Goal: Transaction & Acquisition: Obtain resource

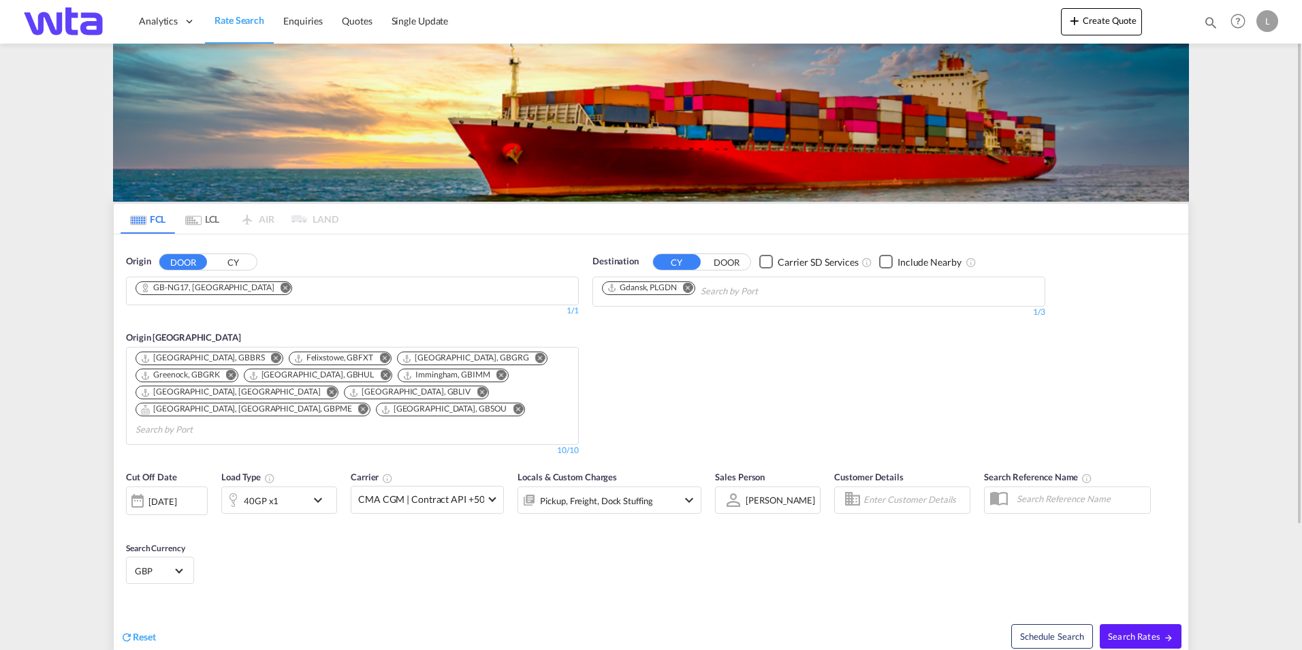
click at [281, 287] on md-icon "Remove" at bounding box center [286, 287] width 10 height 10
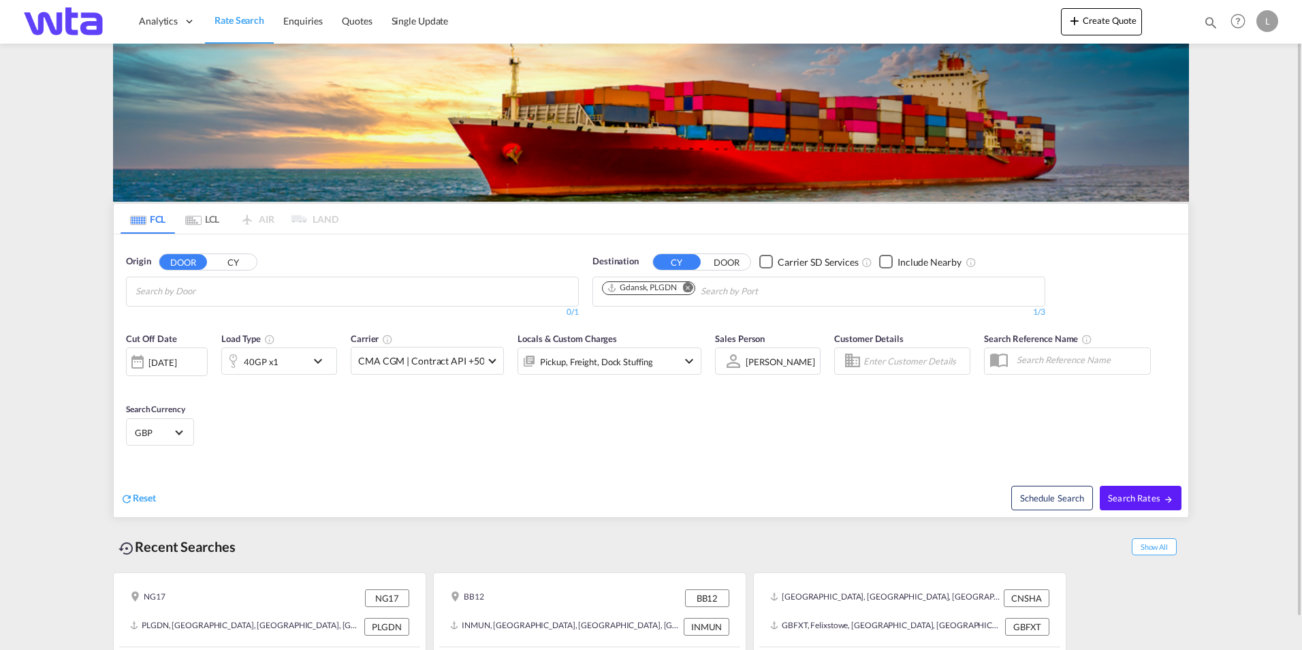
click at [233, 287] on input "Chips input." at bounding box center [200, 292] width 129 height 22
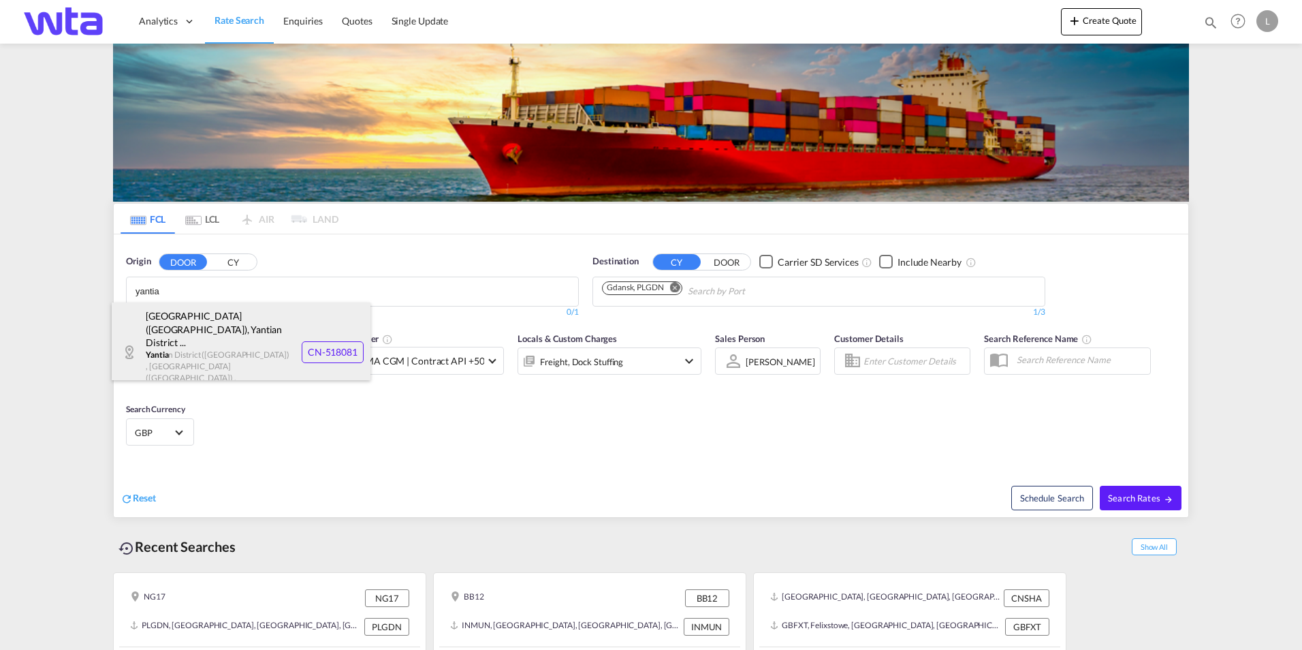
type input "yantia"
click at [205, 338] on div "[GEOGRAPHIC_DATA] ([GEOGRAPHIC_DATA]) , [GEOGRAPHIC_DATA] ... [GEOGRAPHIC_DATA]…" at bounding box center [241, 352] width 259 height 100
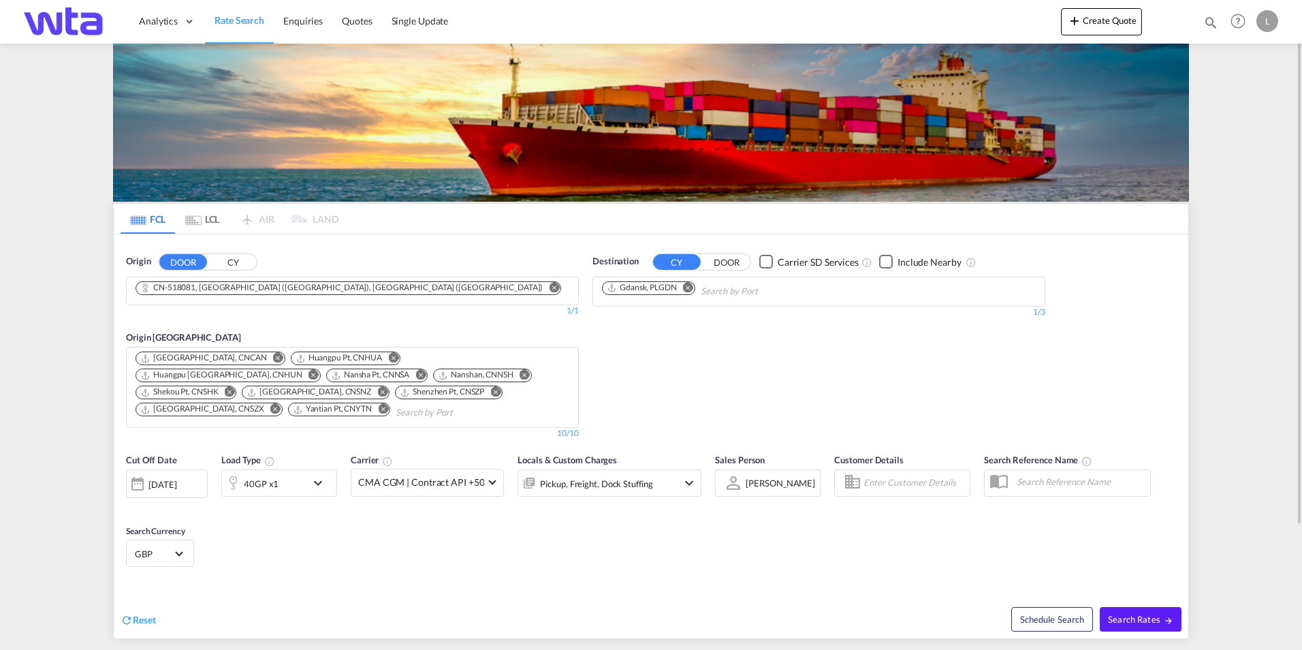
click at [222, 264] on button "CY" at bounding box center [233, 262] width 48 height 16
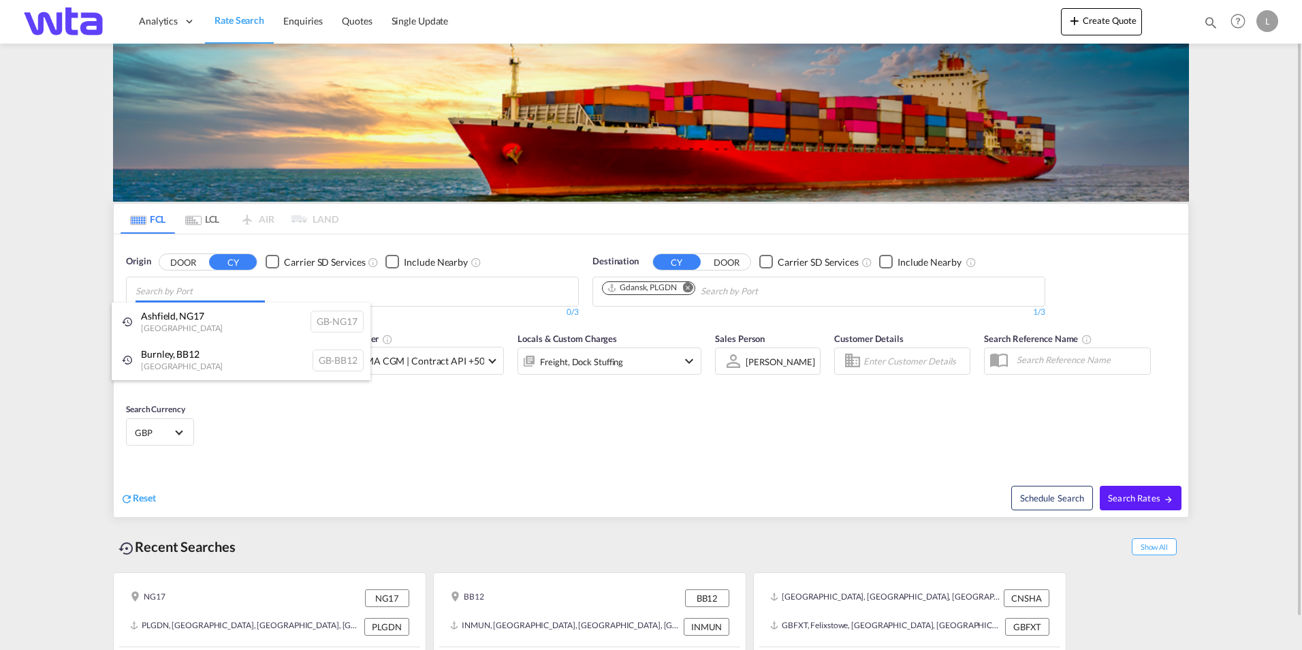
click at [255, 294] on body "Analytics Reports Dashboard Rate Search Enquiries Quotes" at bounding box center [651, 325] width 1302 height 650
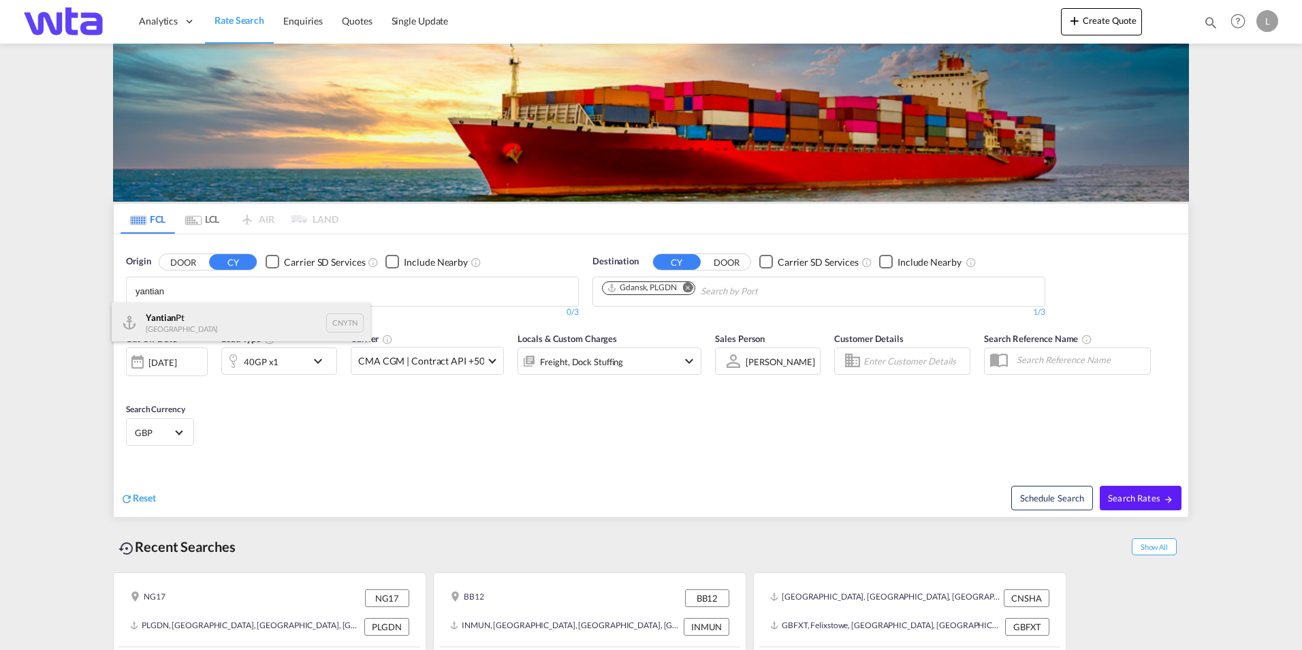
type input "yantian"
click at [221, 328] on div "Yantian Pt China CNYTN" at bounding box center [241, 322] width 259 height 41
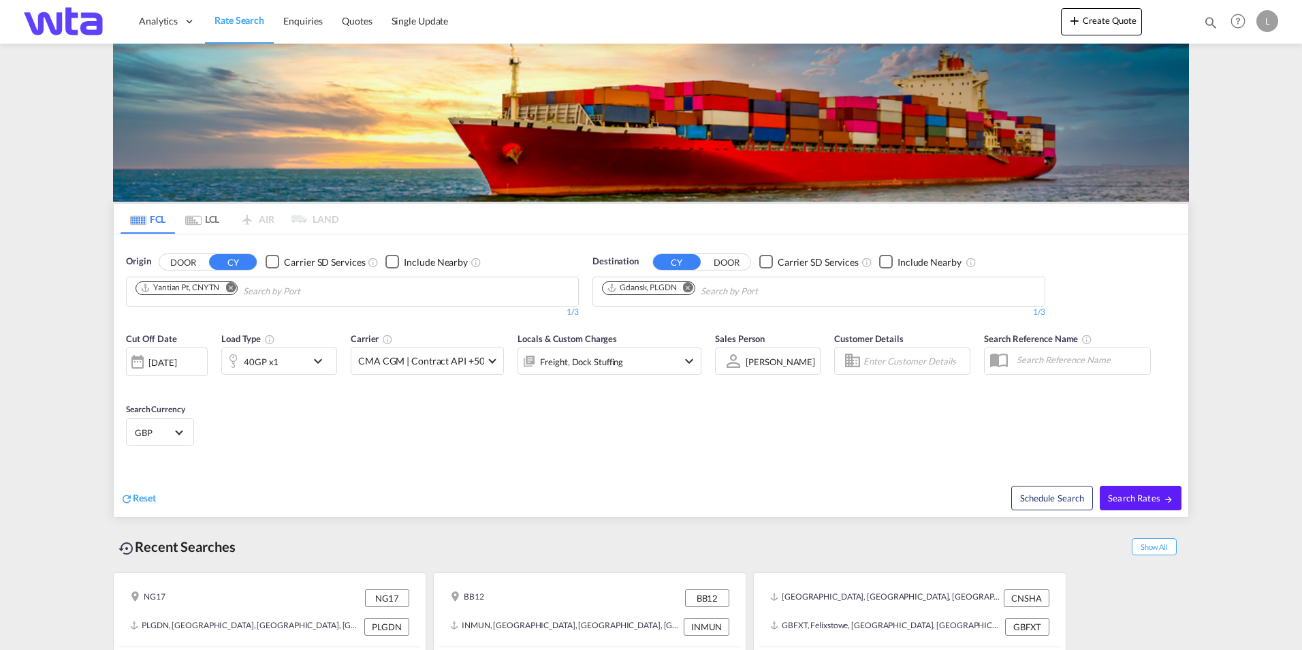
click at [687, 289] on md-icon "Remove" at bounding box center [688, 287] width 10 height 10
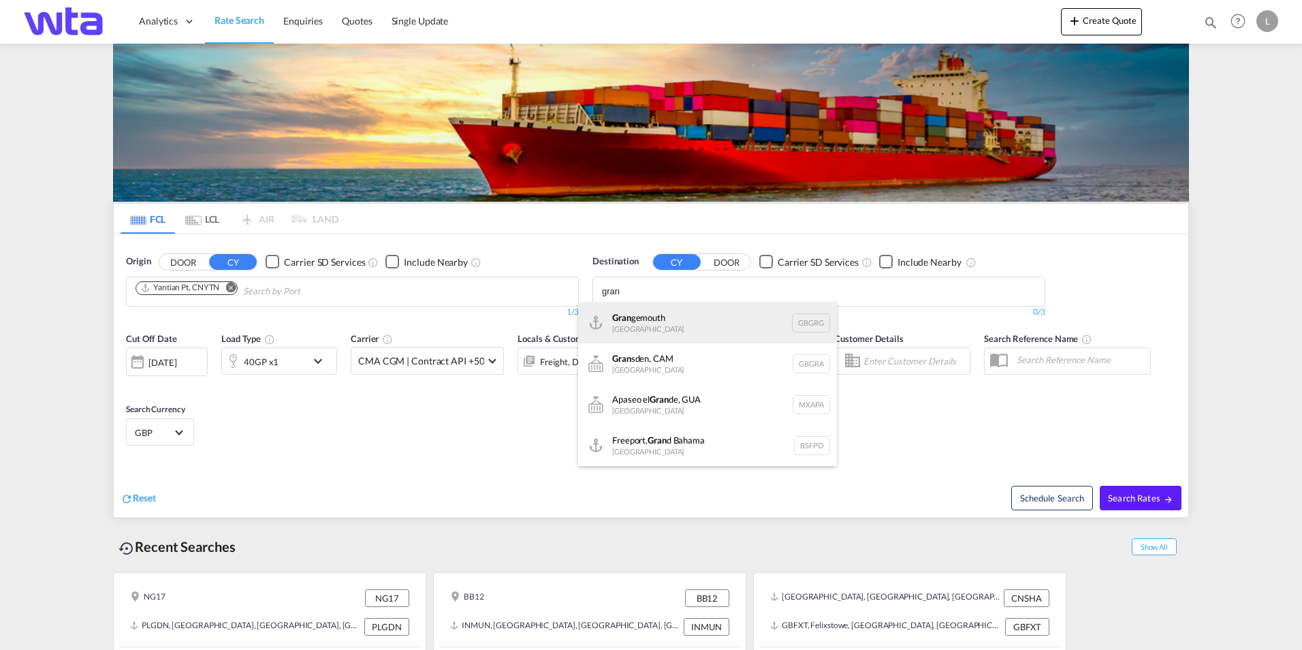
type input "gran"
click at [701, 311] on div "Gran gemouth [GEOGRAPHIC_DATA] GBGRG" at bounding box center [707, 322] width 259 height 41
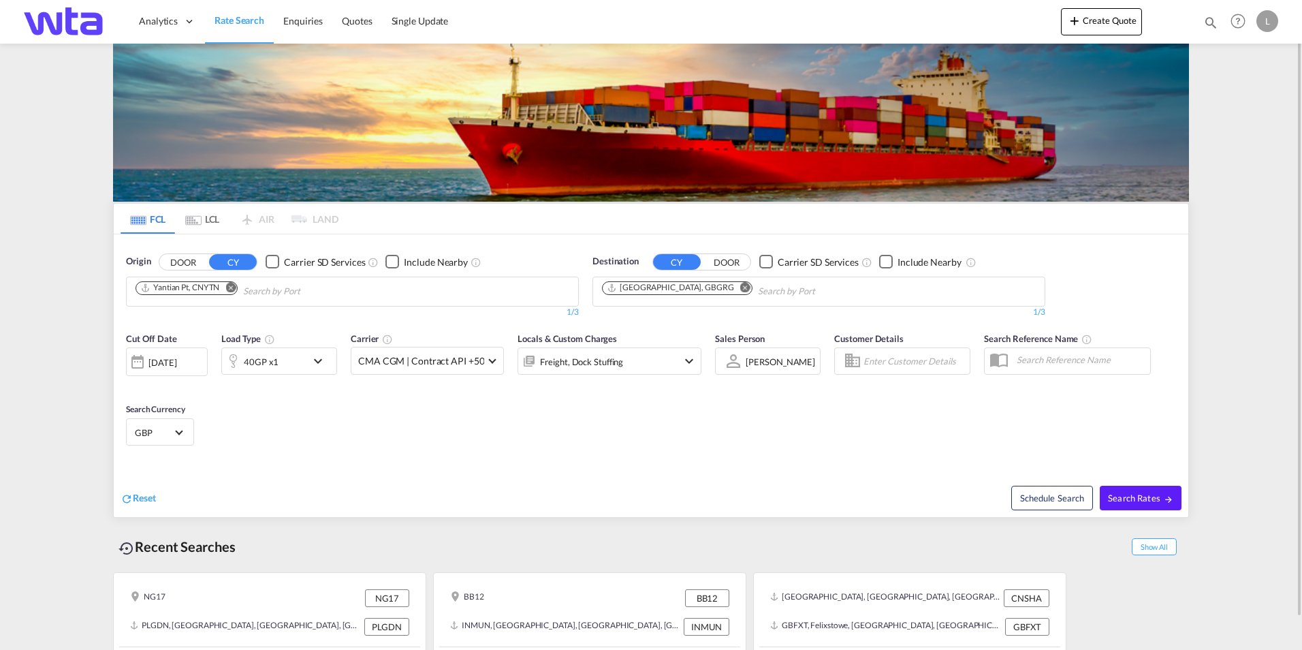
click at [176, 361] on div "[DATE]" at bounding box center [162, 362] width 28 height 12
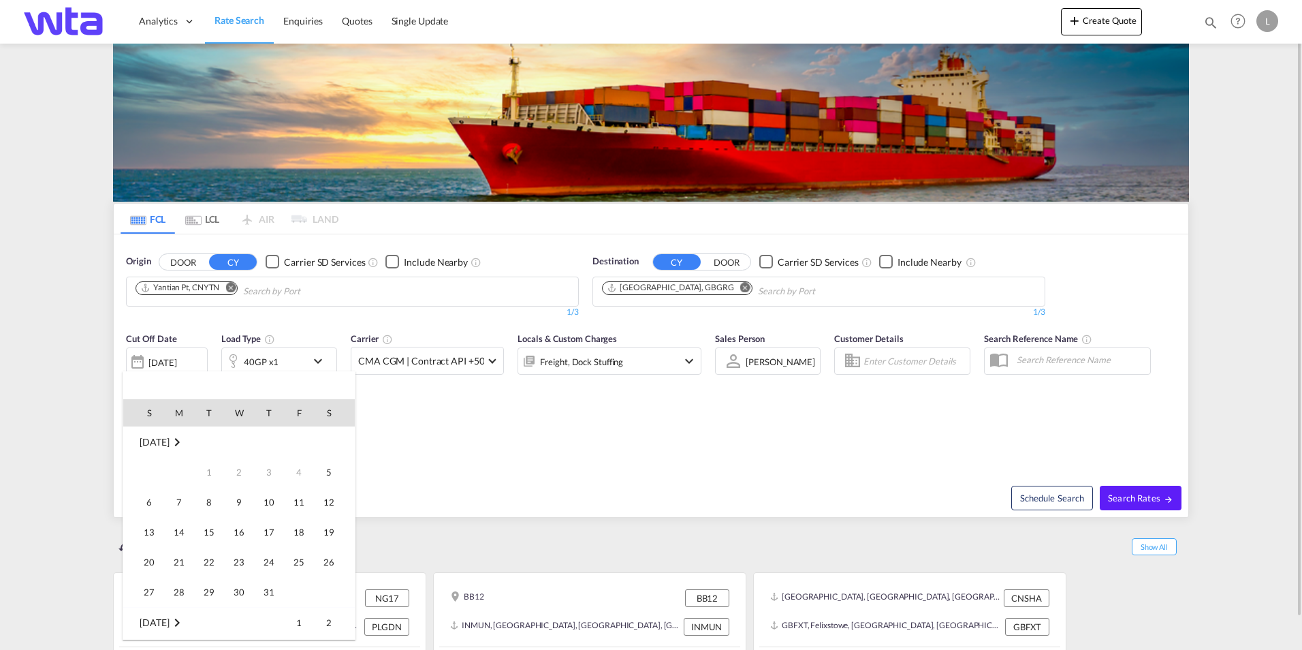
scroll to position [541, 0]
click at [652, 506] on div at bounding box center [651, 325] width 1302 height 650
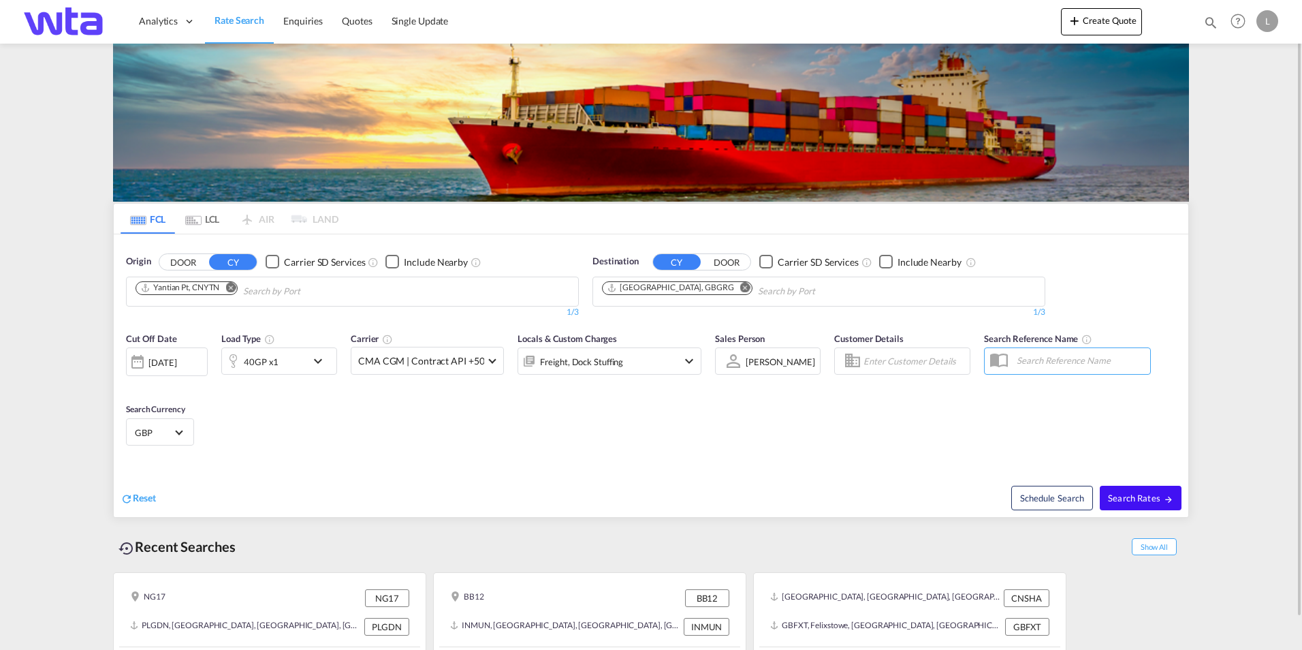
click at [1133, 493] on span "Search Rates" at bounding box center [1140, 497] width 65 height 11
type input "CNYTN to GBGRG / [DATE]"
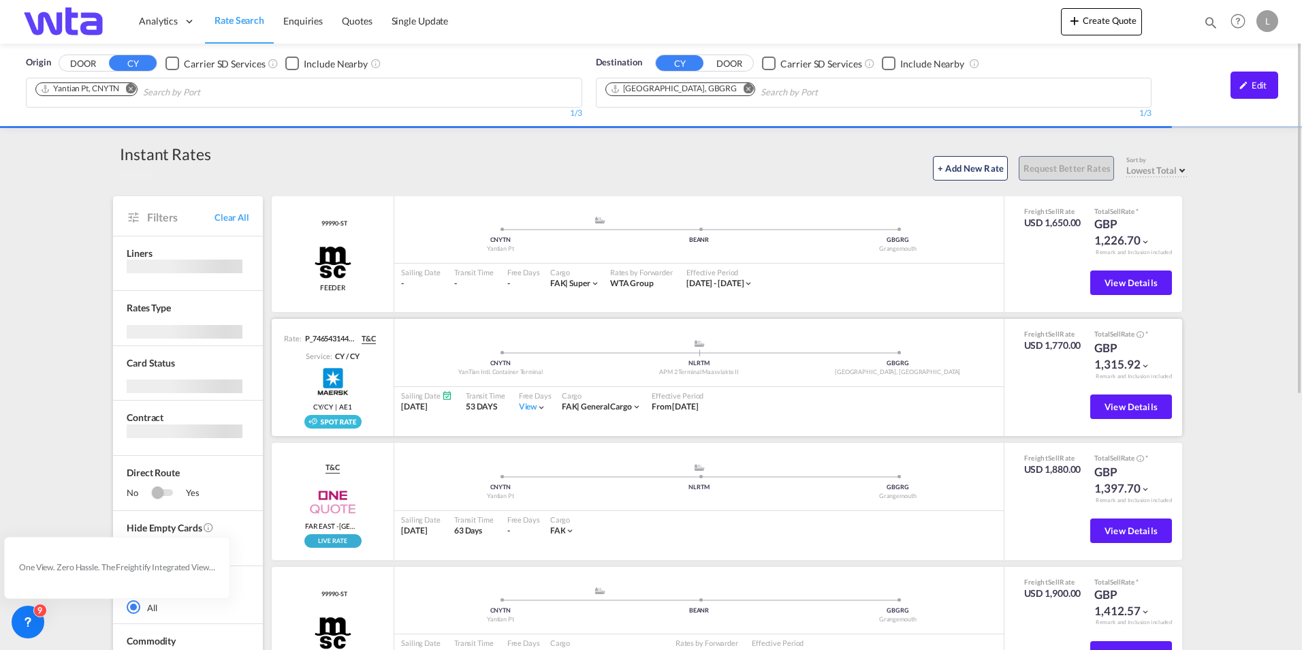
click at [338, 371] on img at bounding box center [333, 381] width 34 height 34
click at [370, 338] on span "T&C" at bounding box center [369, 338] width 14 height 11
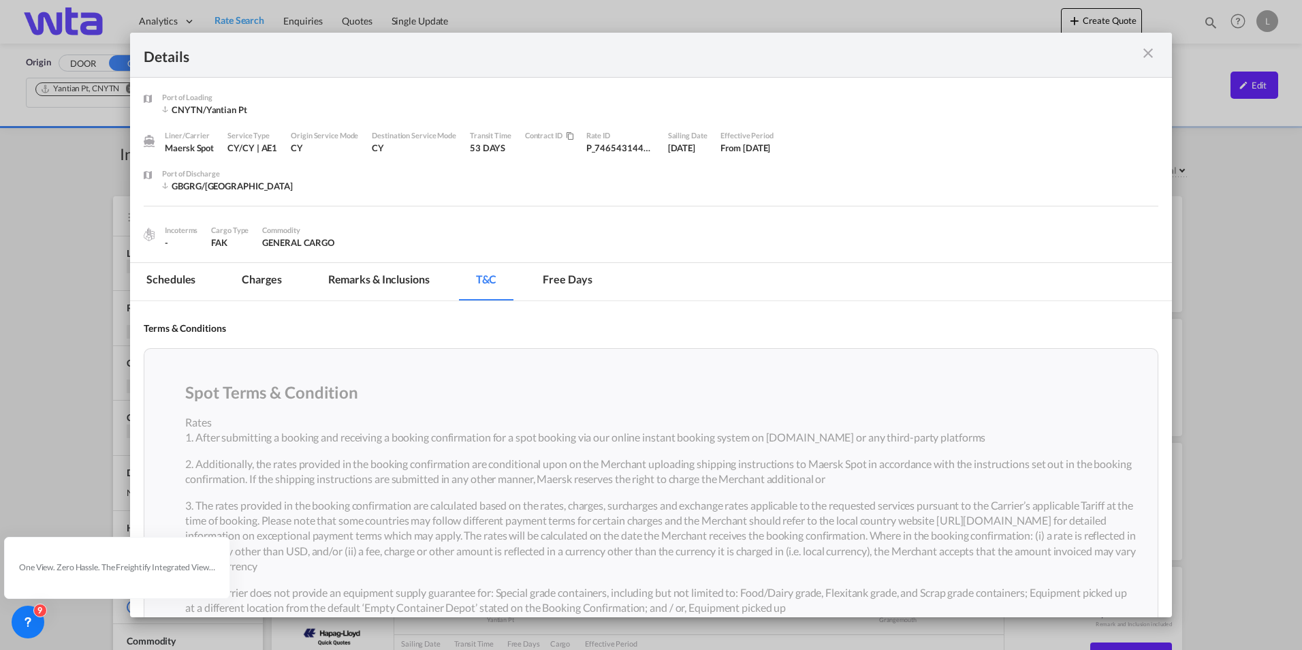
click at [175, 282] on md-tab-item "Schedules" at bounding box center [171, 281] width 82 height 37
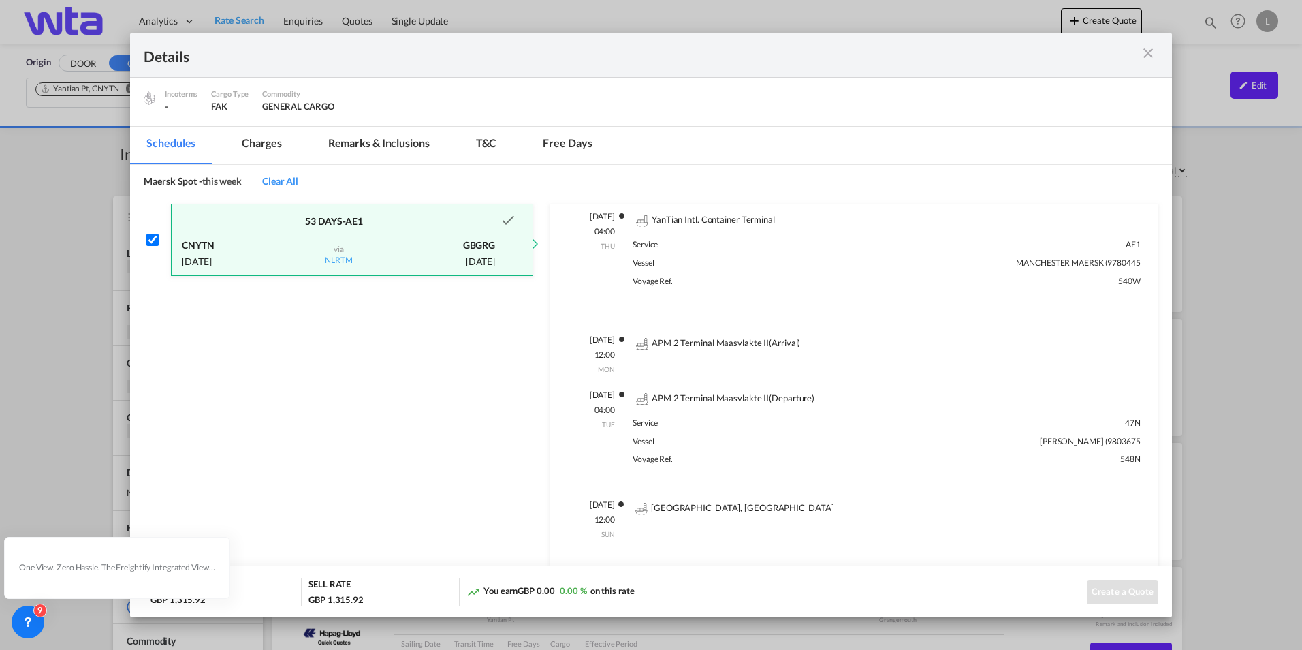
scroll to position [158, 0]
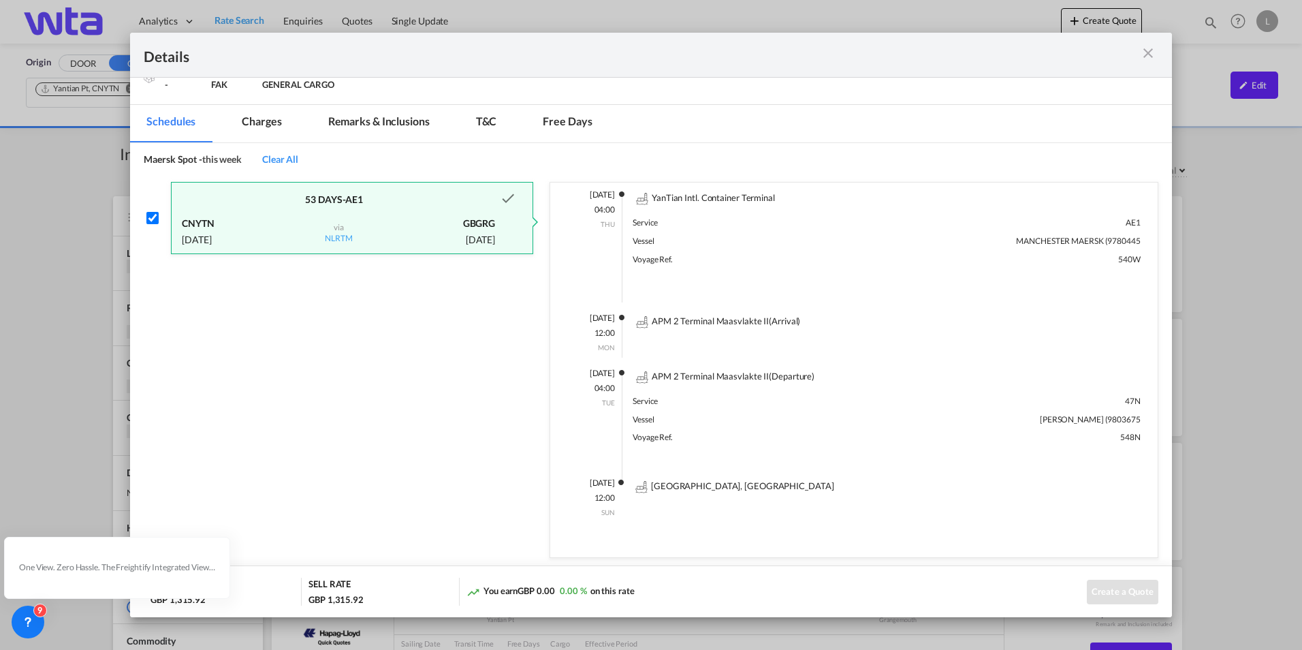
click at [1143, 50] on md-icon "icon-close m-3 fg-AAA8AD cursor" at bounding box center [1148, 53] width 16 height 16
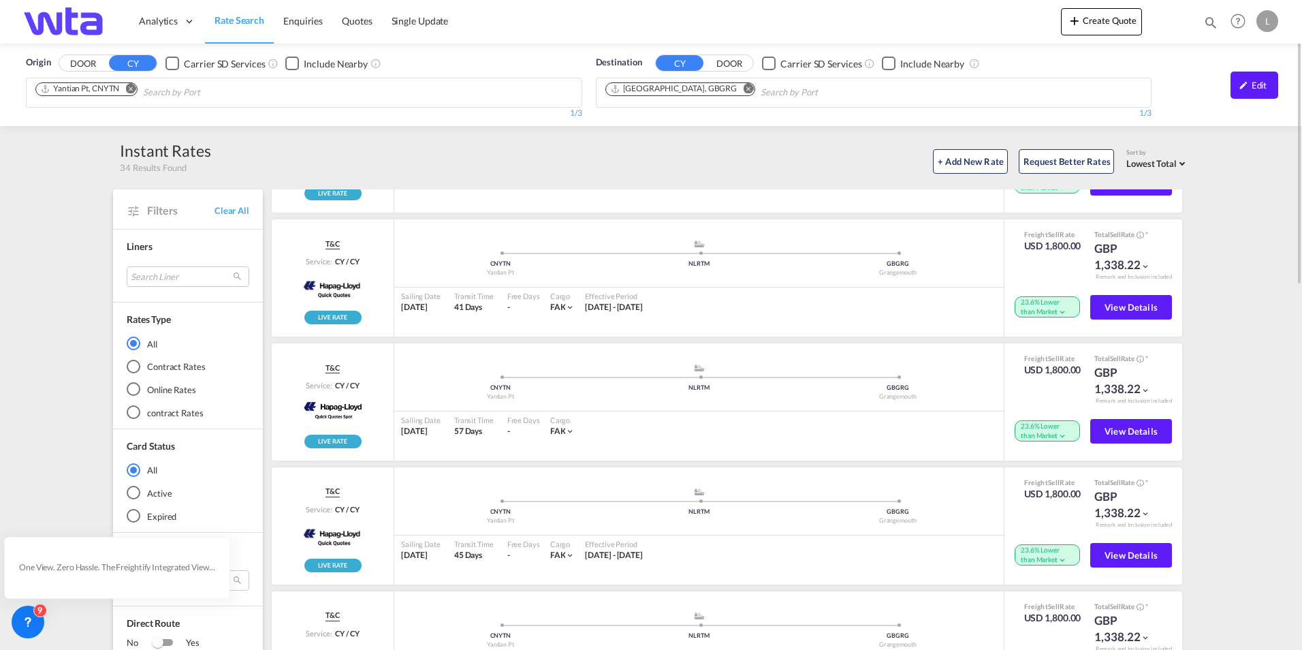
scroll to position [0, 0]
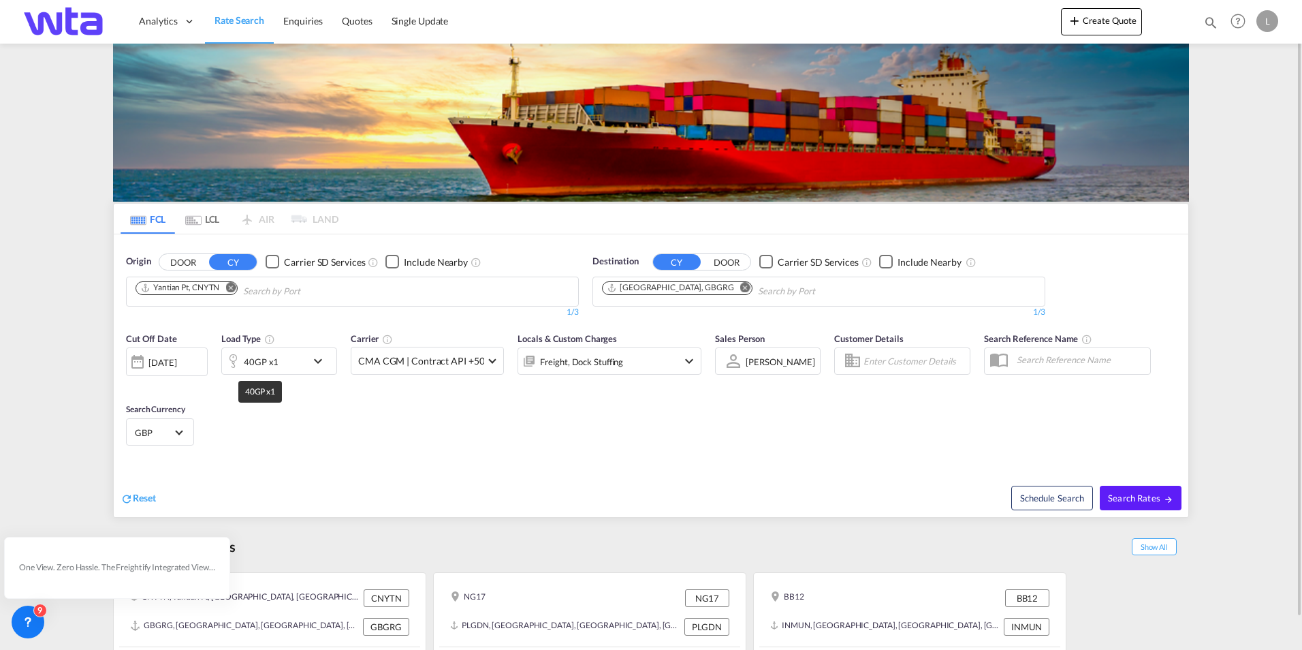
click at [250, 361] on div "40GP x1" at bounding box center [261, 361] width 35 height 19
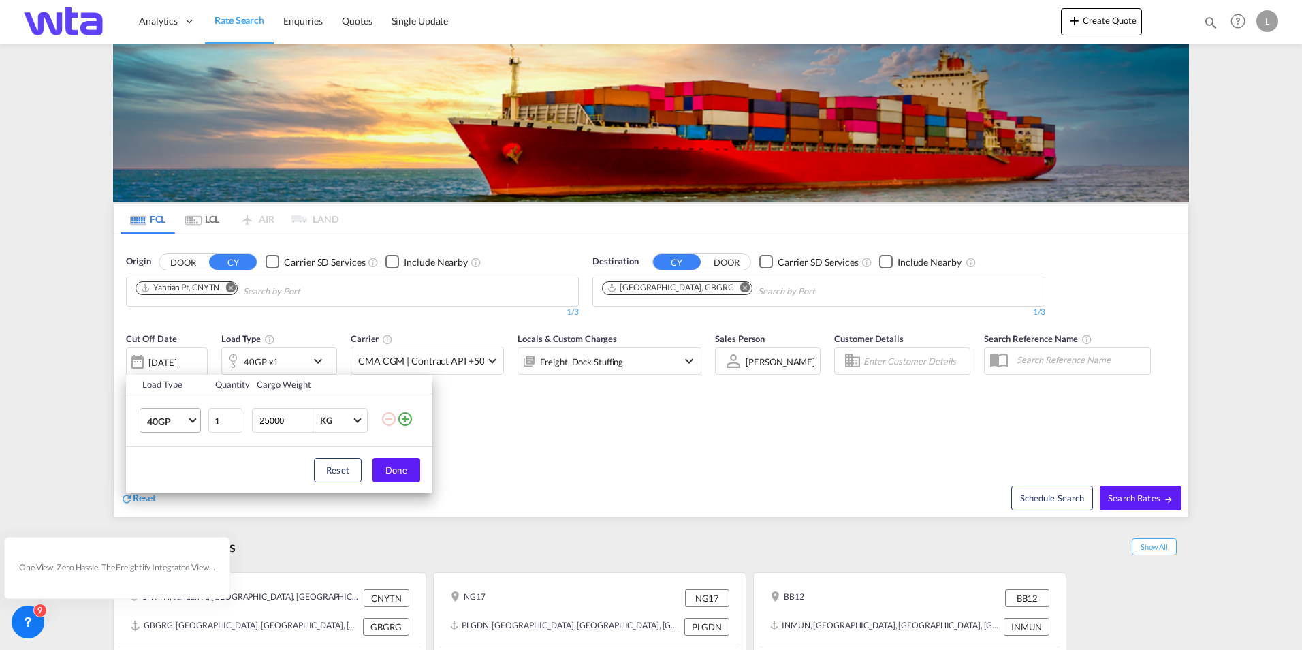
click at [140, 416] on md-select "40GP 20GP 40GP 40HC 45HC 20RE 40RE 40HR 20OT 40OT 20FR 40FR 40NR 20NR 45S 20TK …" at bounding box center [170, 420] width 61 height 25
click at [165, 417] on div "40GP" at bounding box center [159, 421] width 24 height 14
click at [182, 424] on span "40GP" at bounding box center [166, 422] width 39 height 14
click at [172, 394] on md-option "20GP" at bounding box center [182, 388] width 93 height 33
click at [276, 422] on input "25000" at bounding box center [285, 420] width 54 height 23
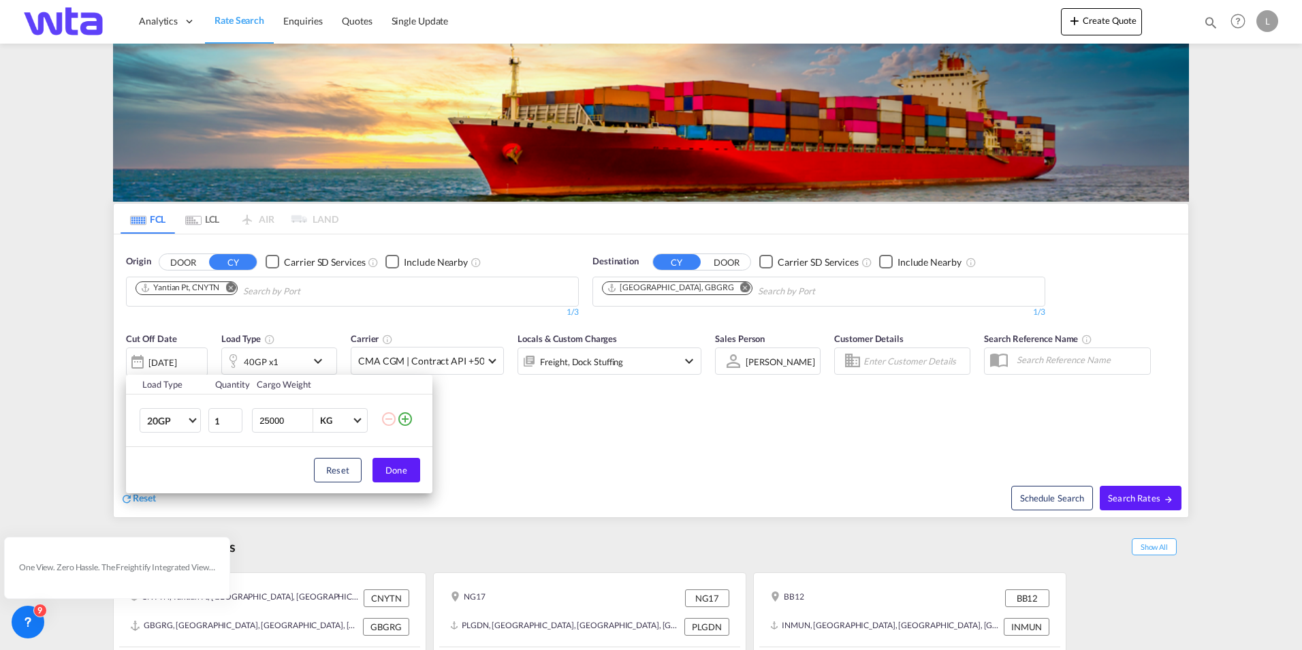
drag, startPoint x: 293, startPoint y: 420, endPoint x: 261, endPoint y: 412, distance: 33.0
click at [258, 421] on input "25000" at bounding box center [285, 420] width 54 height 23
type input "20000"
click at [401, 477] on button "Done" at bounding box center [396, 470] width 48 height 25
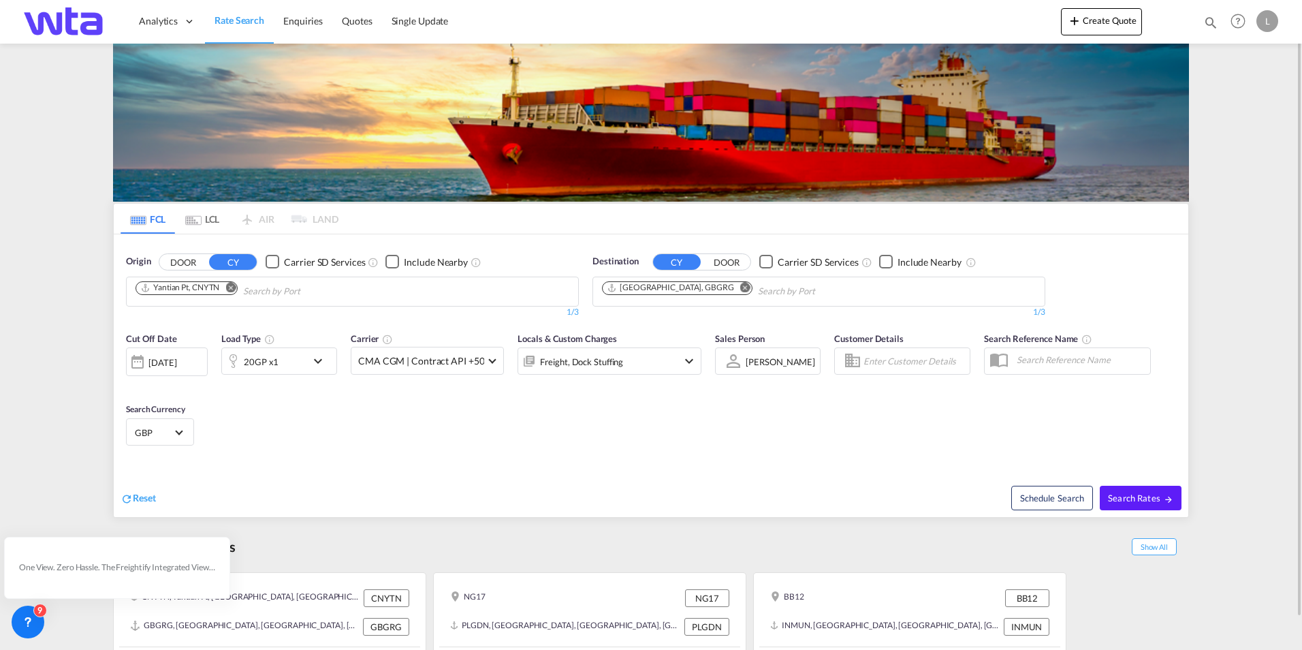
click at [176, 364] on div "[DATE]" at bounding box center [162, 362] width 28 height 12
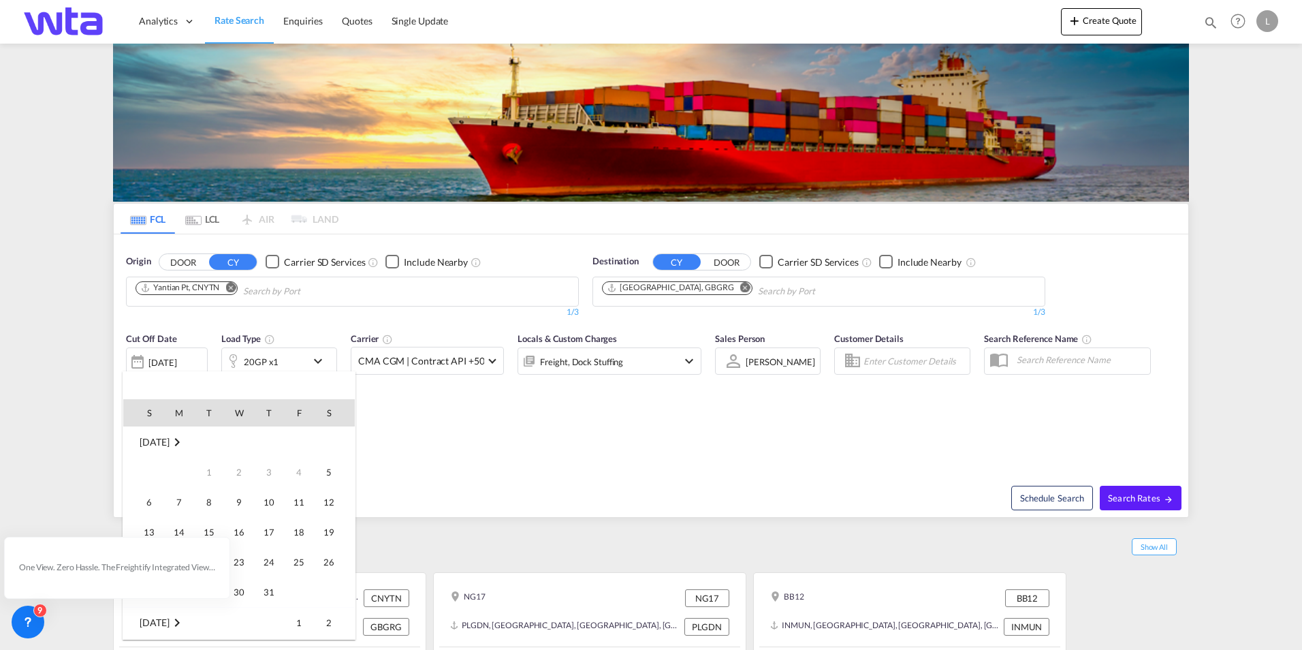
scroll to position [541, 0]
click at [266, 479] on span "9" at bounding box center [268, 471] width 27 height 27
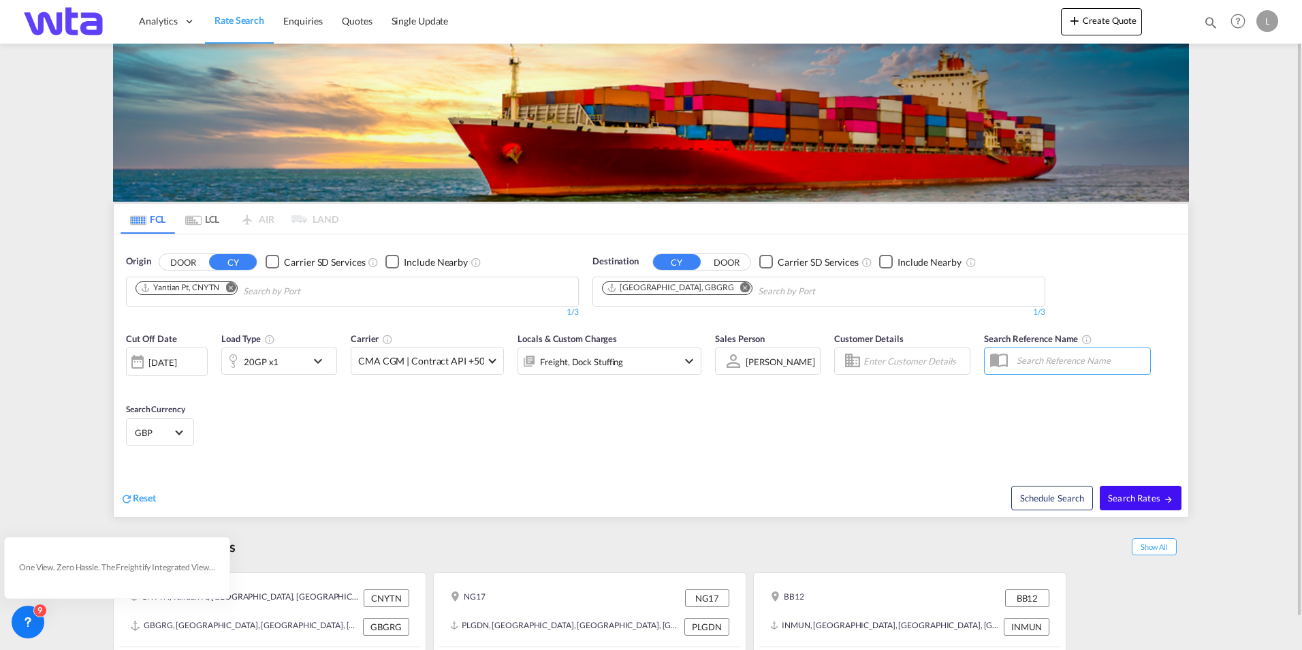
click at [1158, 503] on span "Search Rates" at bounding box center [1140, 497] width 65 height 11
type input "CNYTN to GBGRG / [DATE]"
click at [176, 366] on div "[DATE]" at bounding box center [162, 362] width 28 height 12
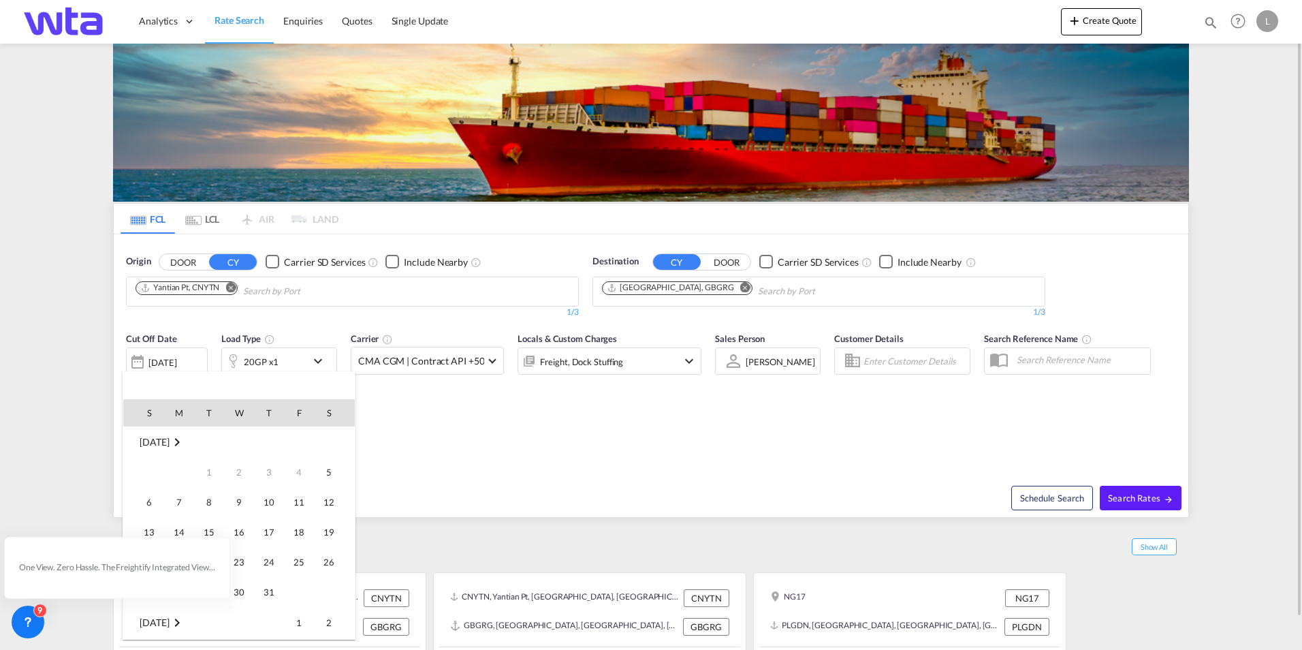
scroll to position [541, 0]
click at [148, 496] on span "12" at bounding box center [149, 501] width 27 height 27
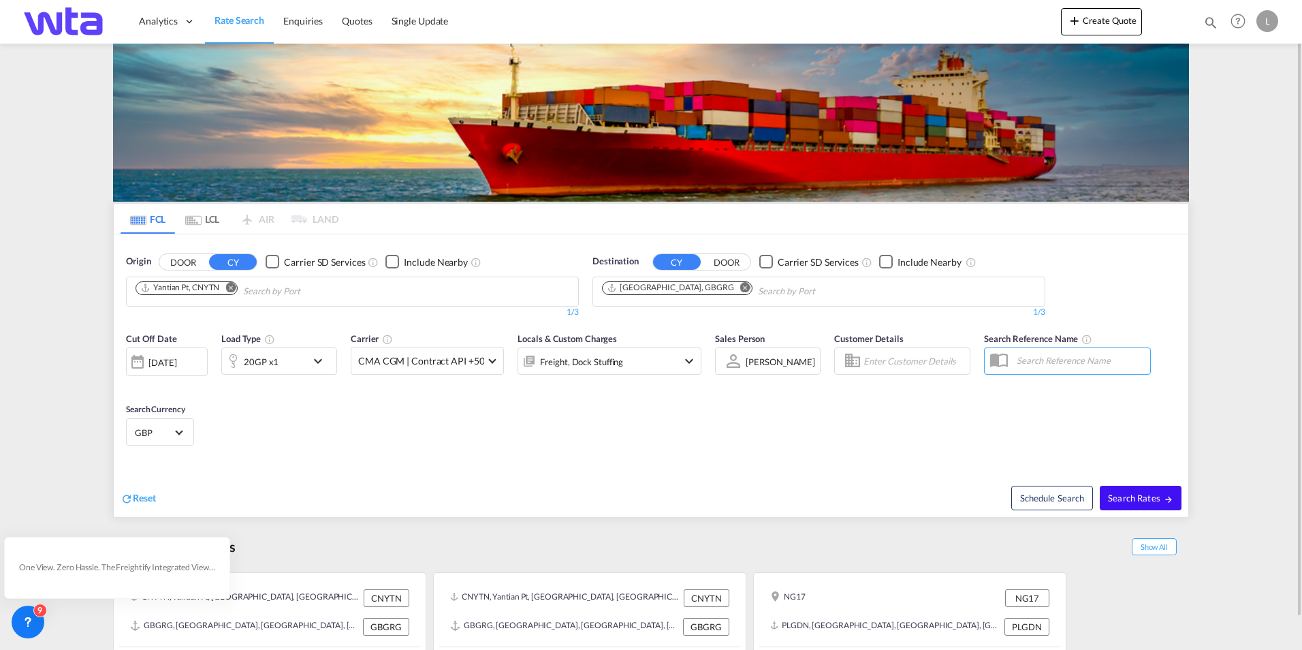
click at [1145, 498] on span "Search Rates" at bounding box center [1140, 497] width 65 height 11
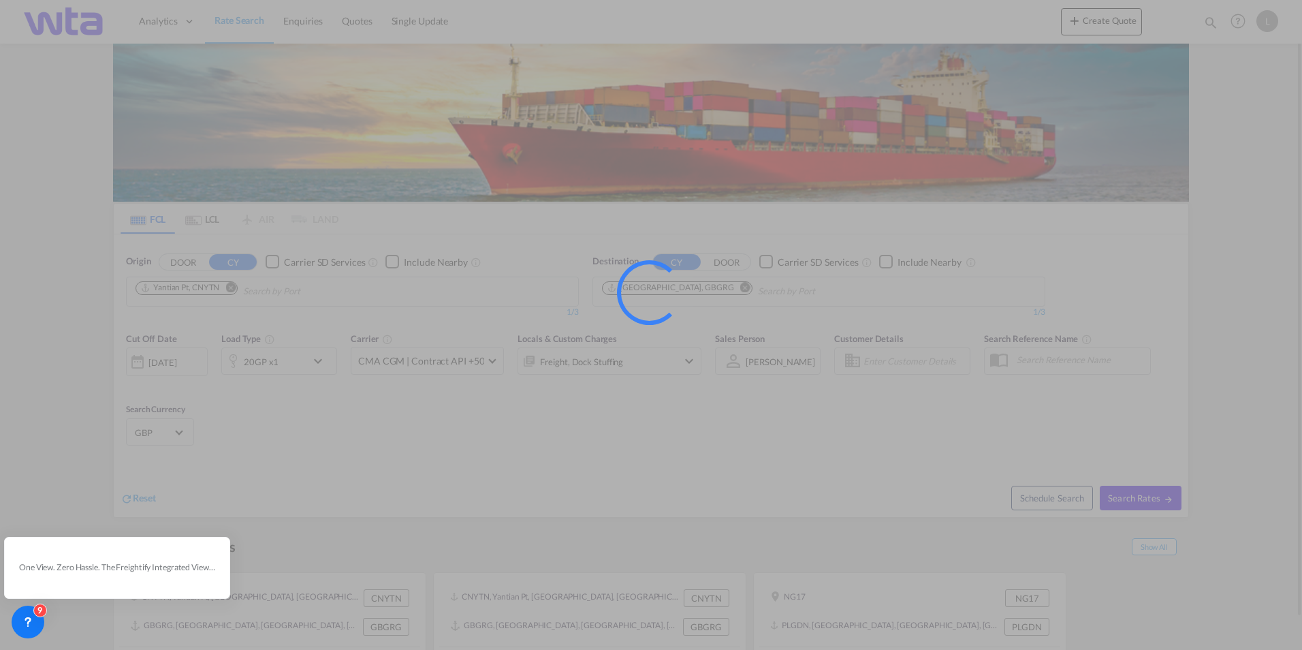
type input "CNYTN to GBGRG / [DATE]"
